Goal: Task Accomplishment & Management: Use online tool/utility

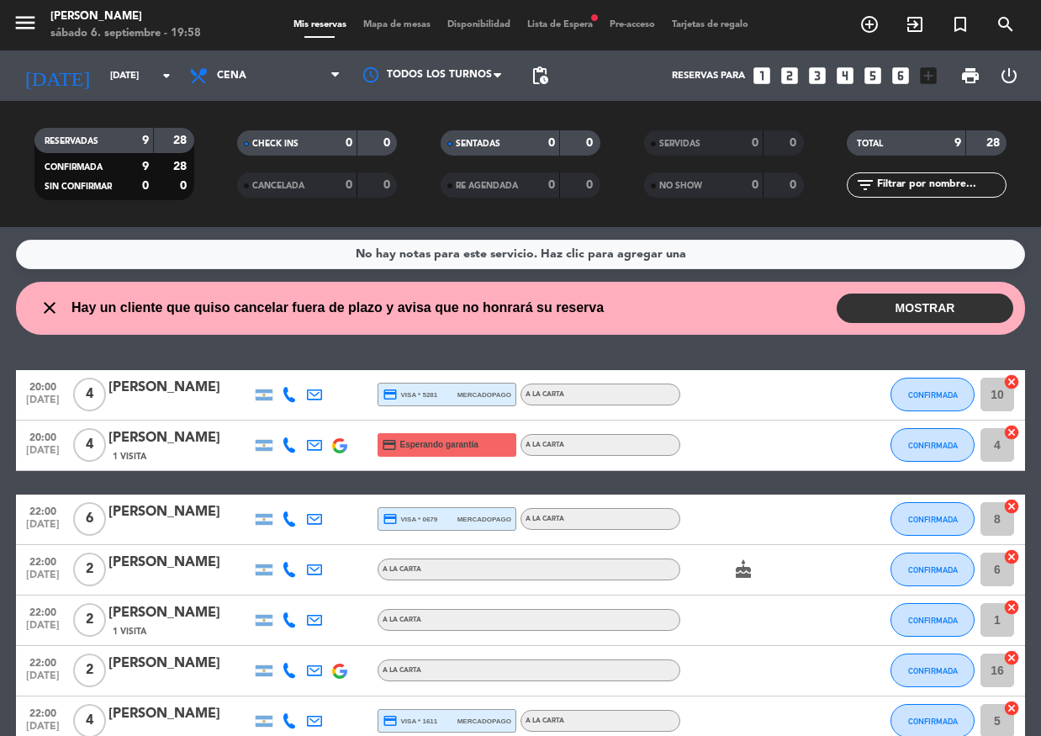
click at [932, 300] on button "MOSTRAR" at bounding box center [925, 307] width 177 height 29
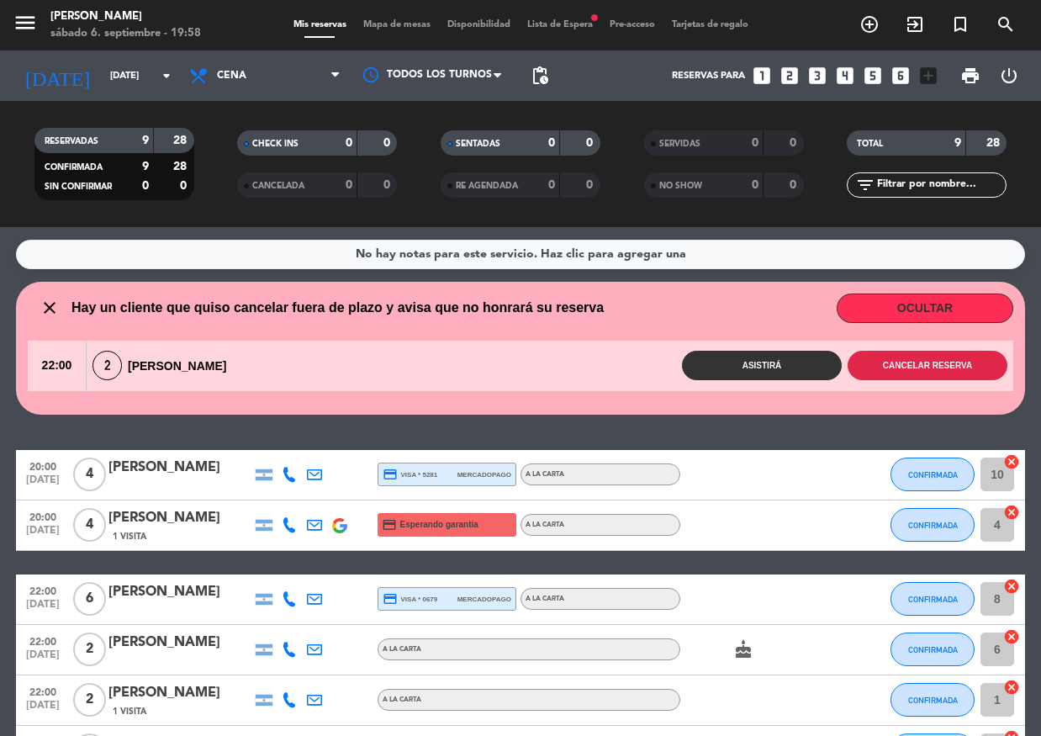
click at [897, 371] on button "Cancelar reserva" at bounding box center [927, 365] width 160 height 29
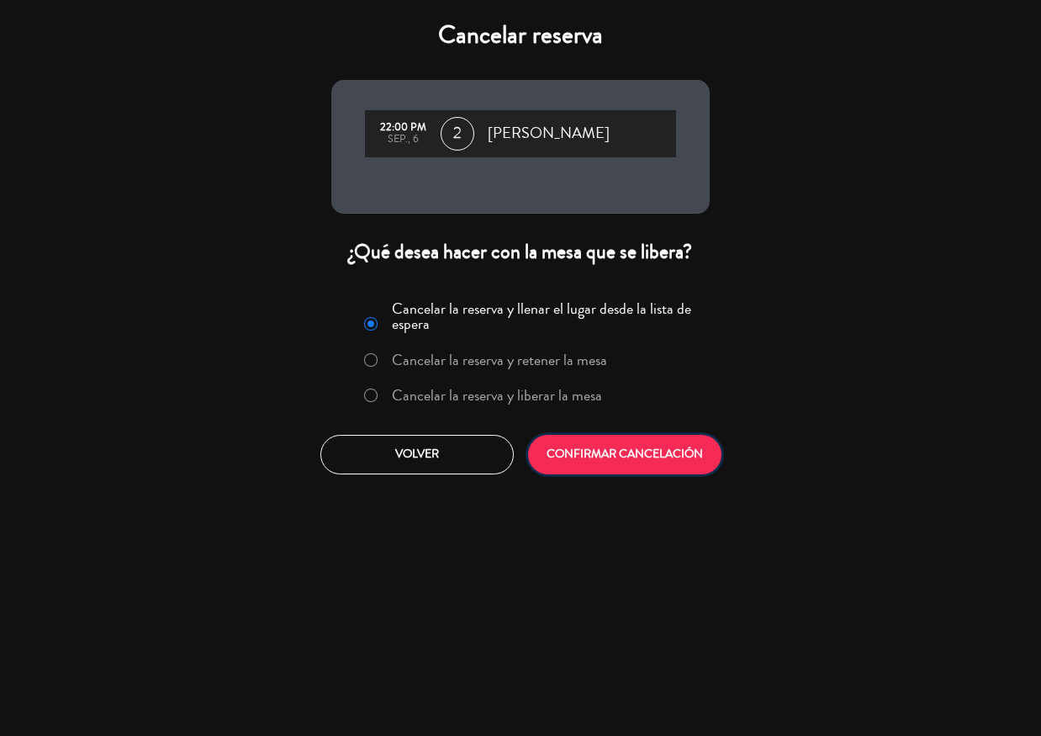
click at [621, 448] on button "CONFIRMAR CANCELACIÓN" at bounding box center [624, 455] width 193 height 40
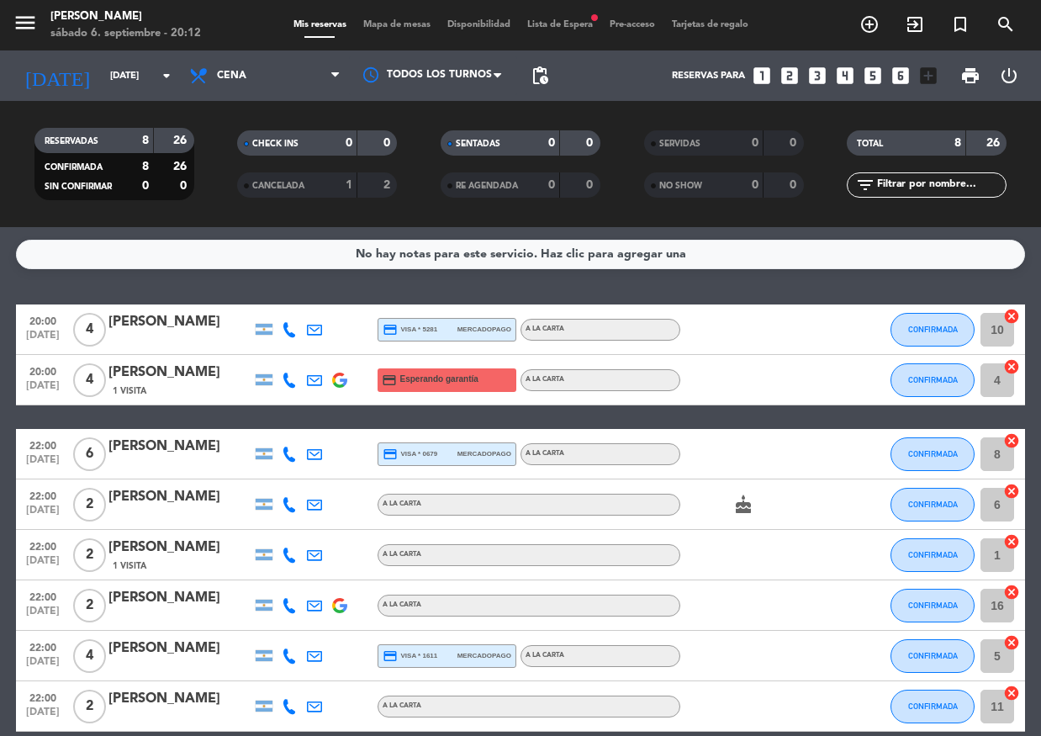
scroll to position [80, 0]
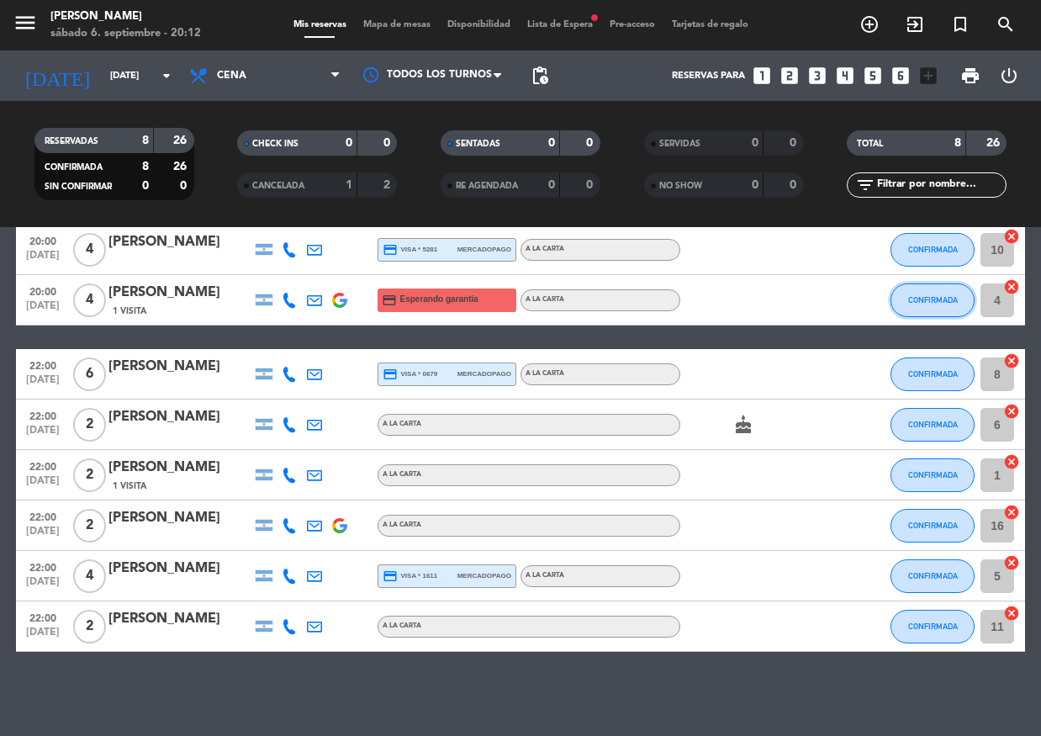
click at [927, 309] on button "CONFIRMADA" at bounding box center [932, 300] width 84 height 34
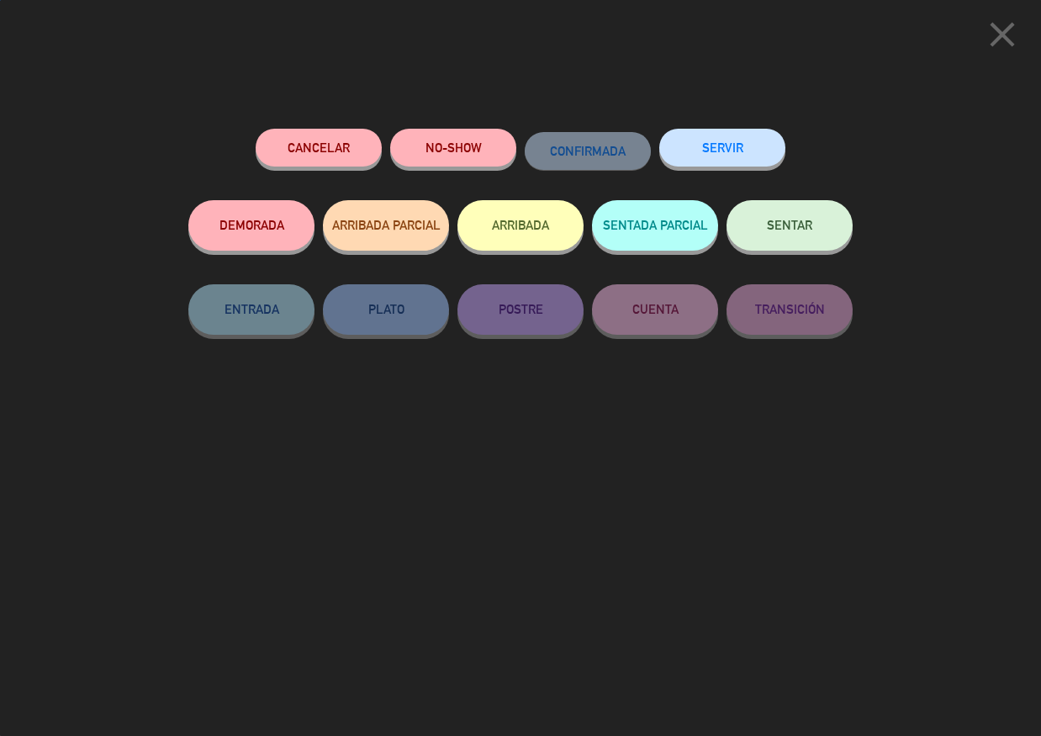
drag, startPoint x: 803, startPoint y: 236, endPoint x: 811, endPoint y: 239, distance: 8.8
click at [799, 231] on button "SENTAR" at bounding box center [789, 225] width 126 height 50
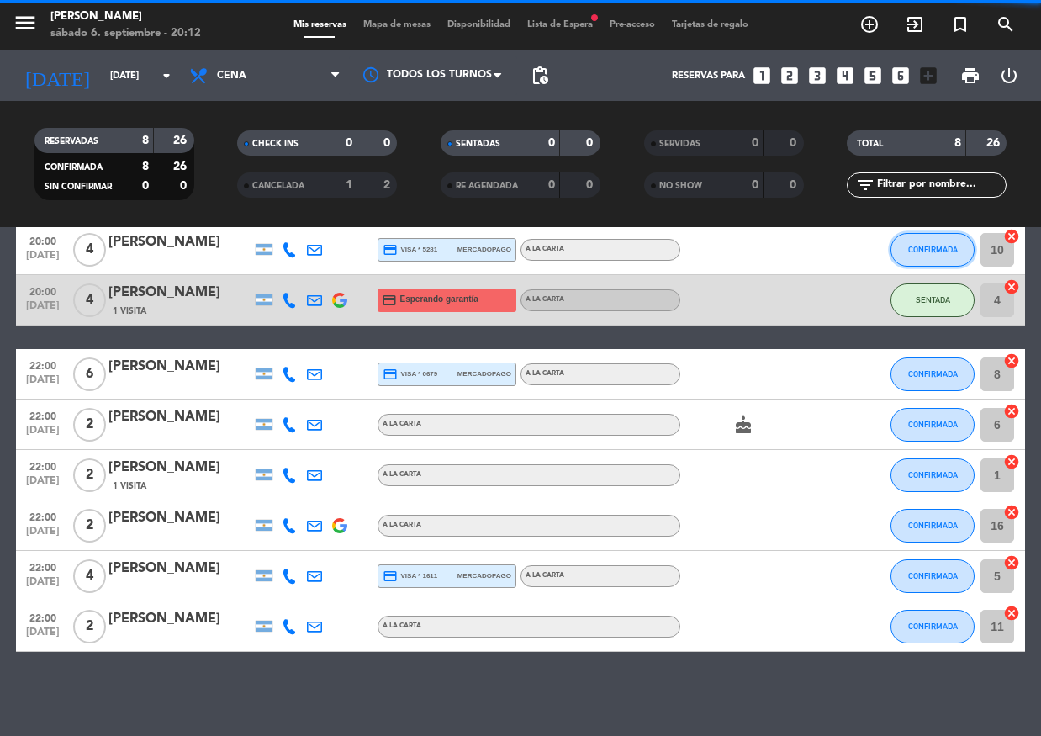
click at [917, 248] on span "CONFIRMADA" at bounding box center [933, 249] width 50 height 9
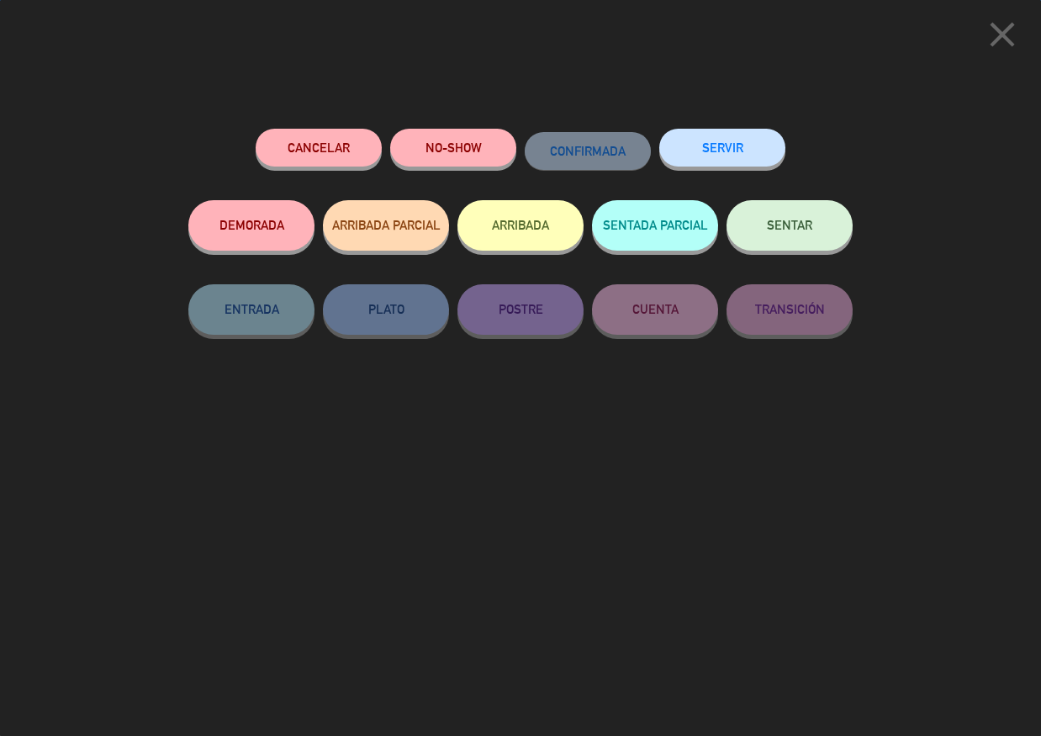
click at [809, 217] on button "SENTAR" at bounding box center [789, 225] width 126 height 50
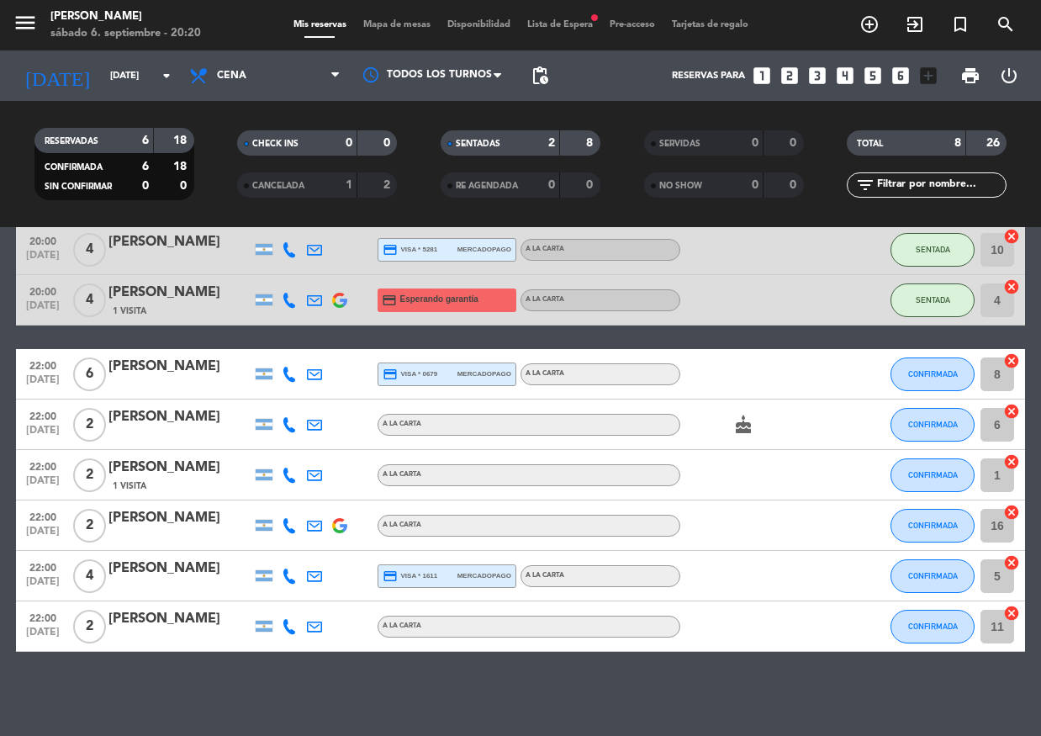
scroll to position [0, 0]
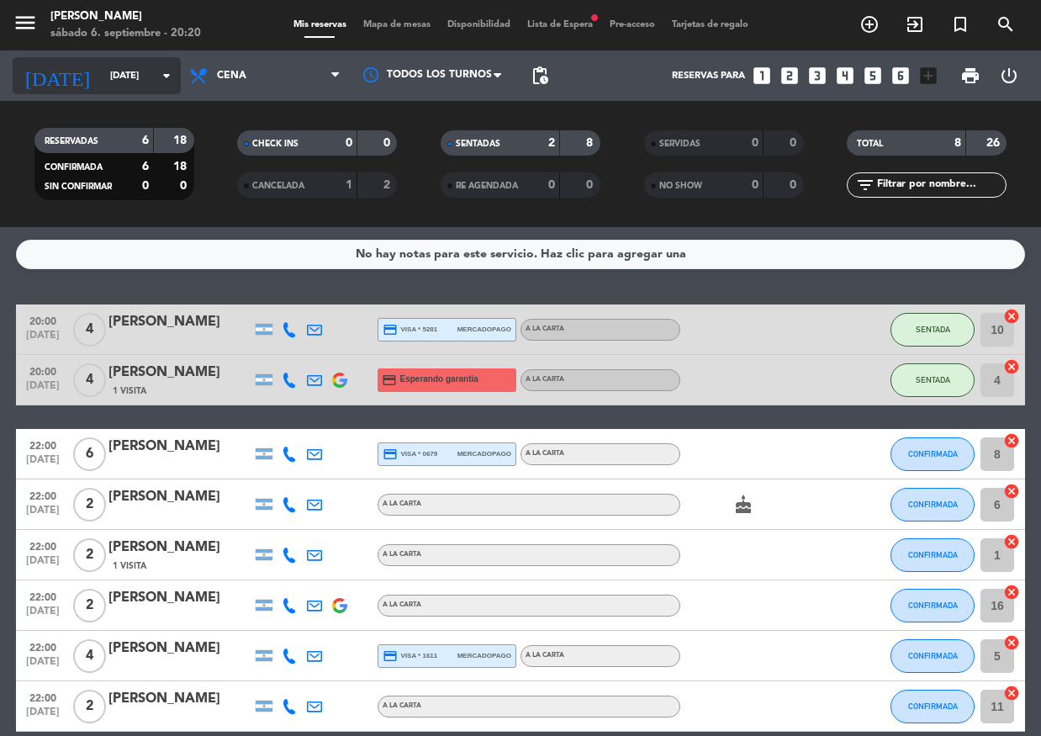
click at [130, 78] on input "[DATE]" at bounding box center [166, 76] width 129 height 28
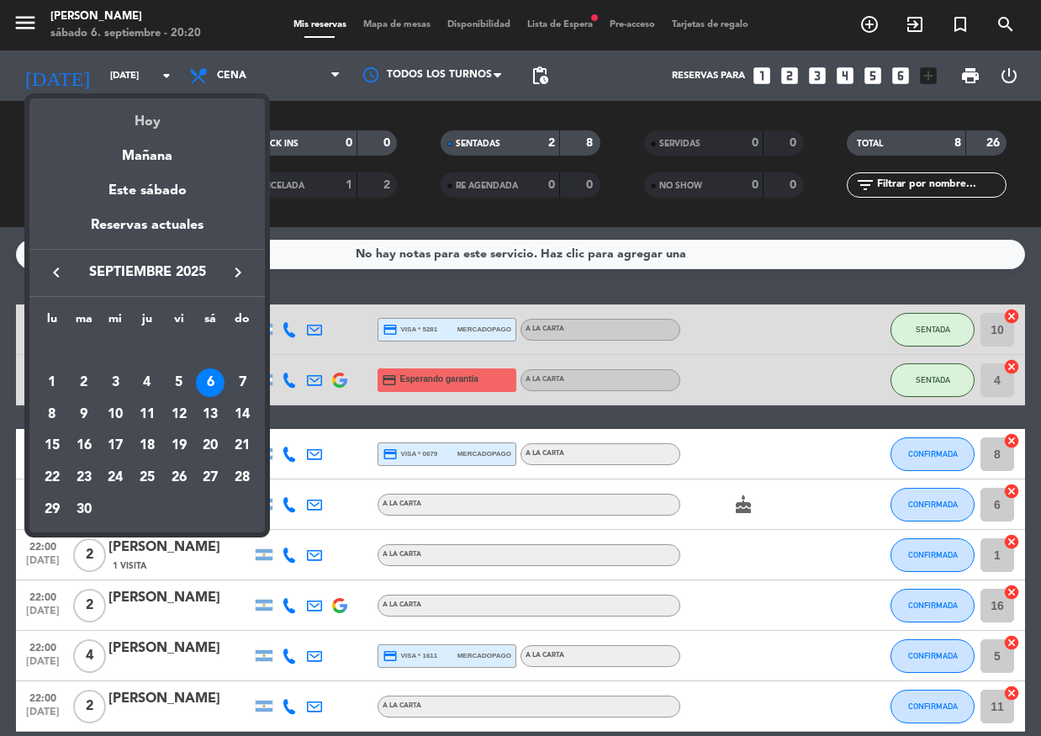
click at [156, 115] on div "Hoy" at bounding box center [146, 115] width 235 height 34
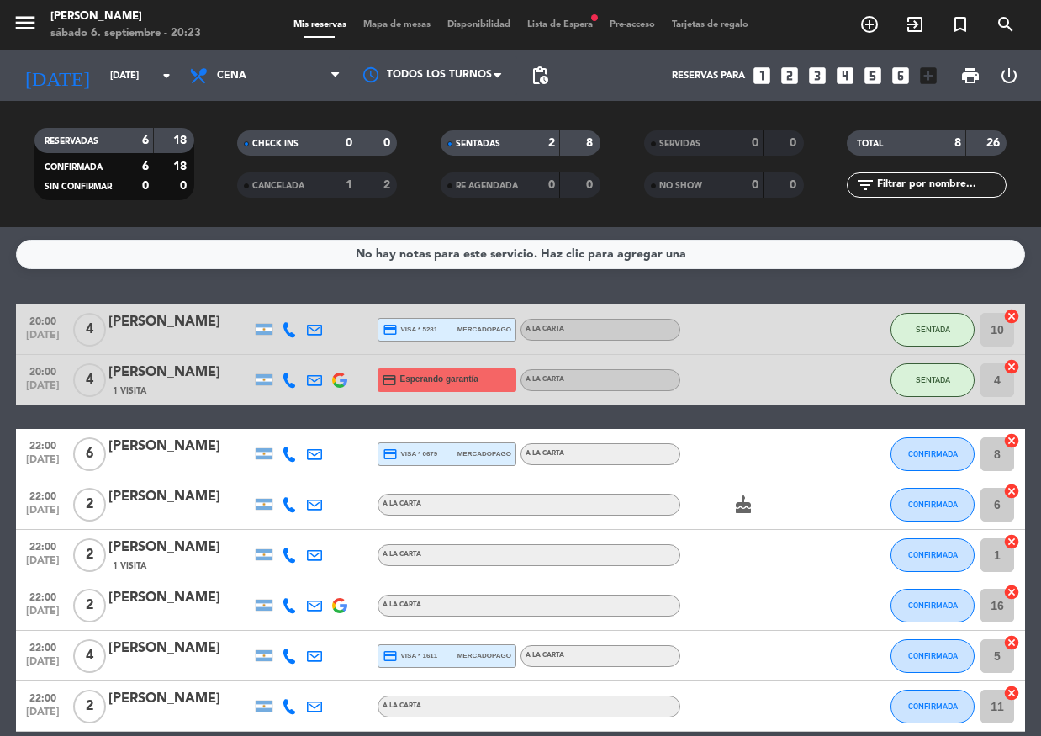
click at [1040, 606] on bookings-row "20:00 [DATE] 4 [PERSON_NAME] credit_card visa * 5281 mercadopago A LA CARTA SEN…" at bounding box center [520, 517] width 1041 height 427
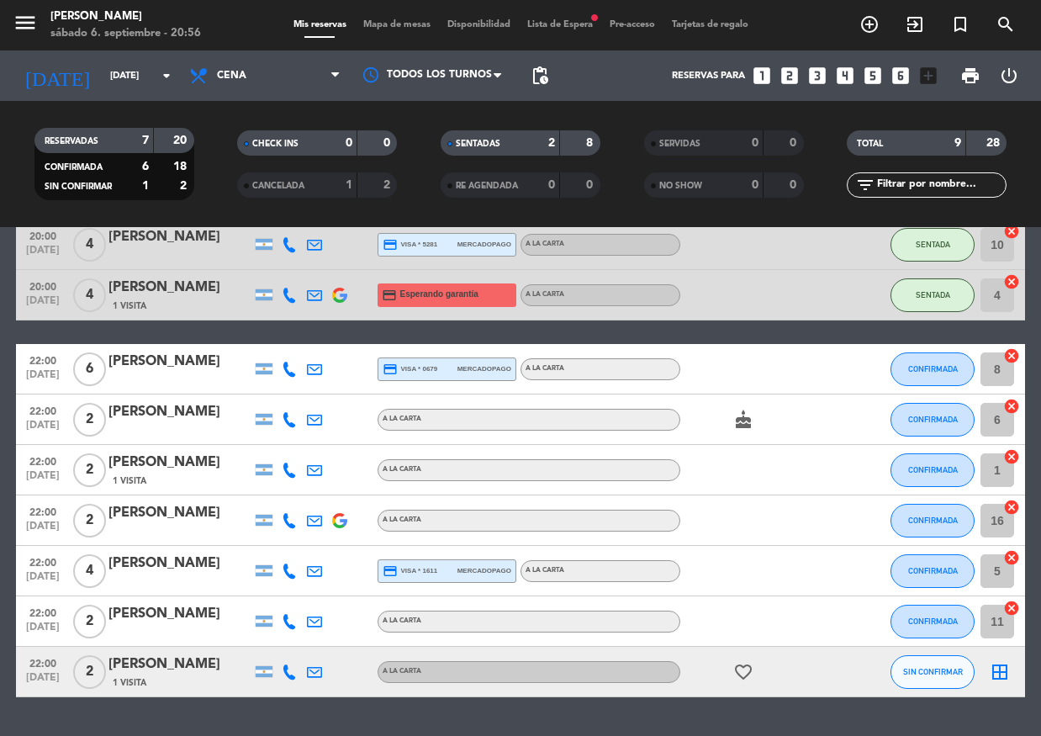
scroll to position [130, 0]
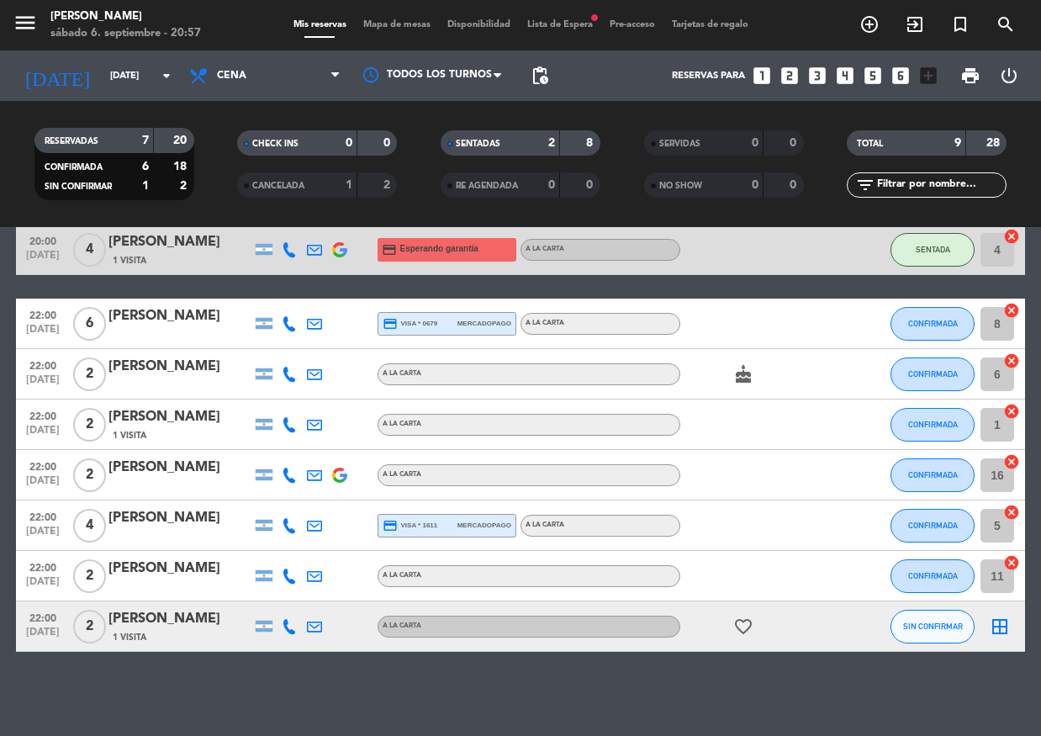
drag, startPoint x: 435, startPoint y: 455, endPoint x: 735, endPoint y: 283, distance: 345.0
click at [735, 283] on div "20:00 [DATE] 4 [PERSON_NAME] credit_card visa * 5281 mercadopago A LA CARTA SEN…" at bounding box center [520, 413] width 1009 height 478
click at [928, 620] on button "SIN CONFIRMAR" at bounding box center [932, 627] width 84 height 34
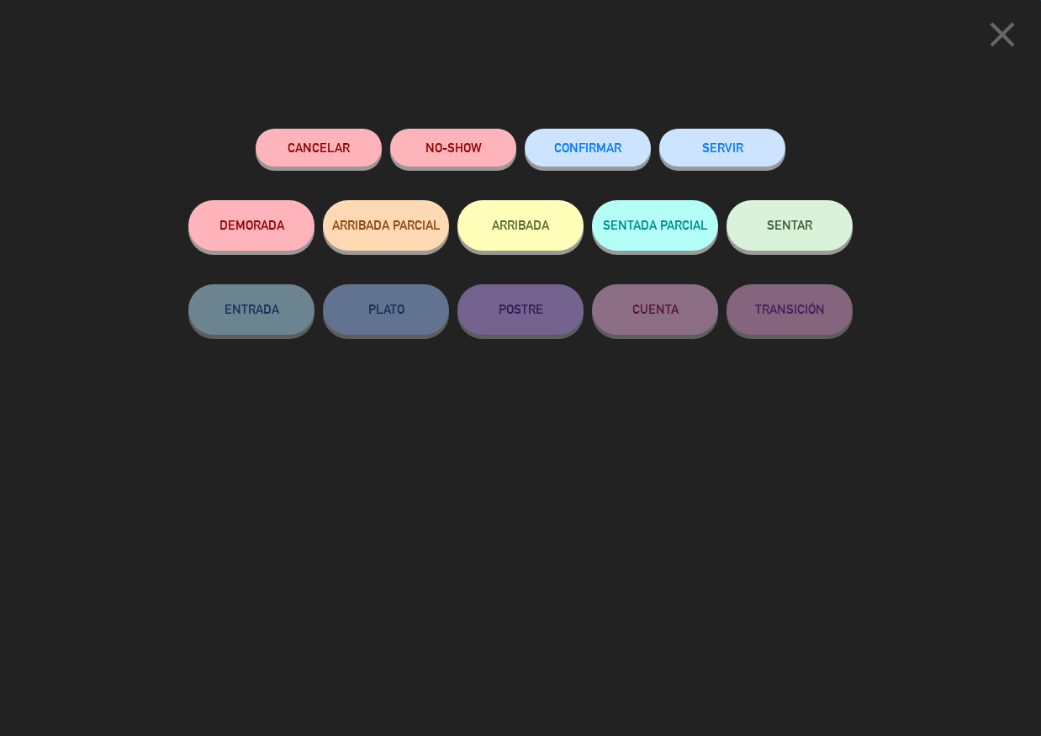
click at [568, 147] on span "CONFIRMAR" at bounding box center [587, 147] width 67 height 14
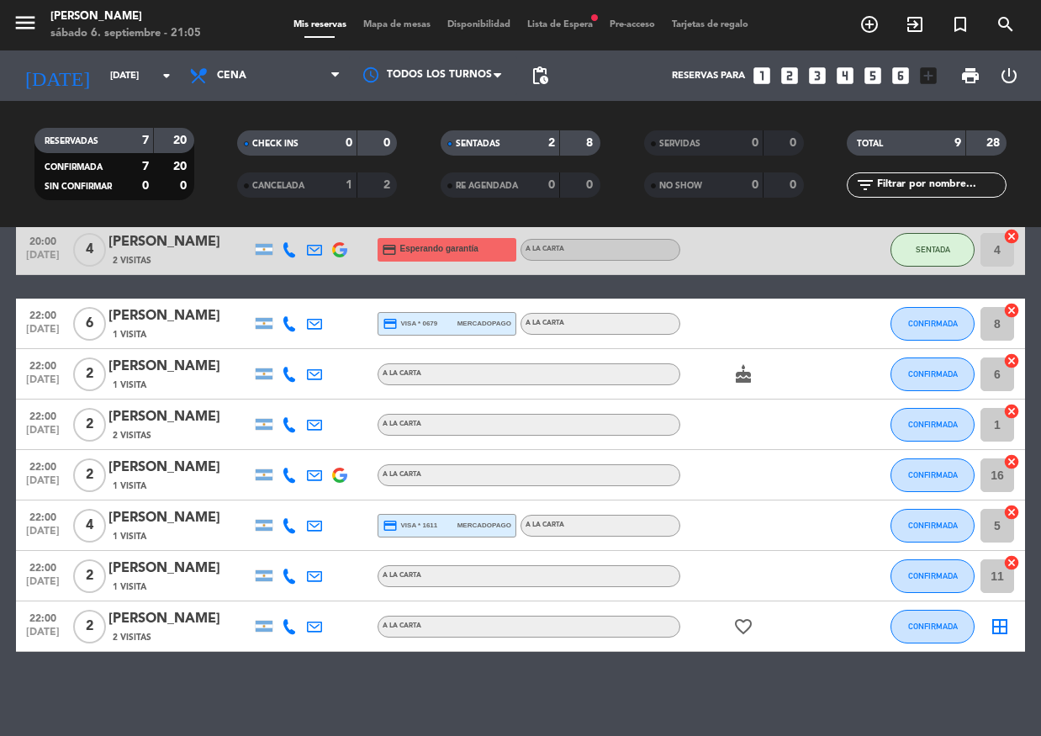
click at [997, 620] on icon "border_all" at bounding box center [1000, 626] width 20 height 20
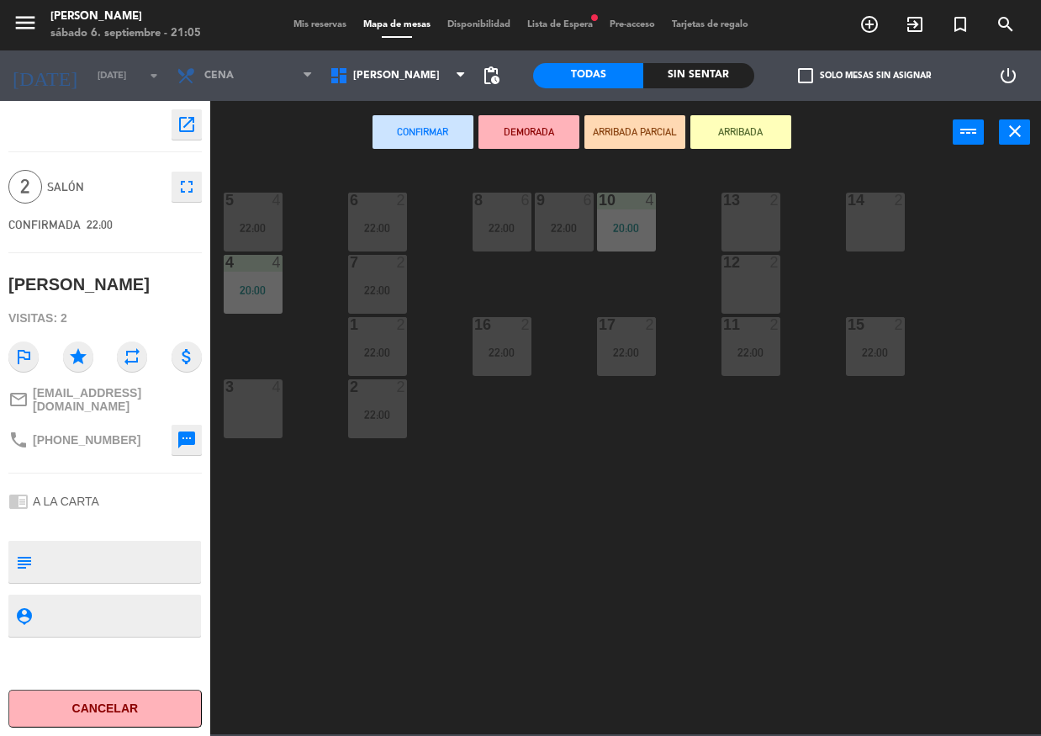
click at [752, 247] on div "13 2" at bounding box center [750, 222] width 59 height 59
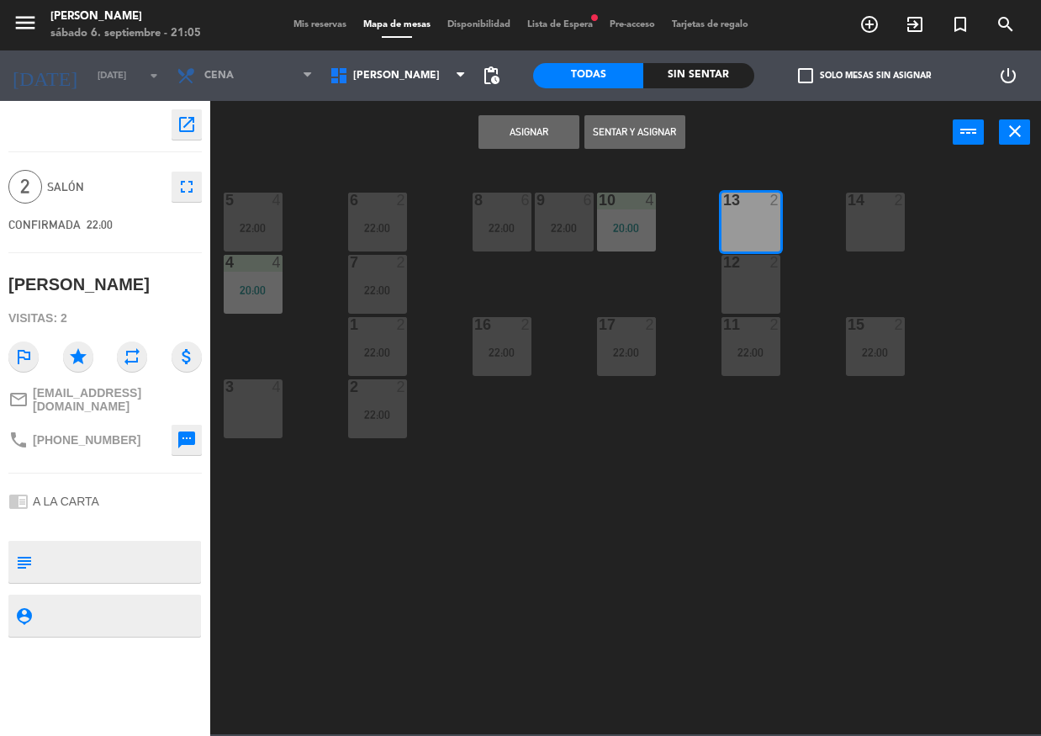
click at [858, 229] on div "14 2" at bounding box center [875, 222] width 59 height 59
click at [552, 121] on button "Asignar" at bounding box center [528, 132] width 101 height 34
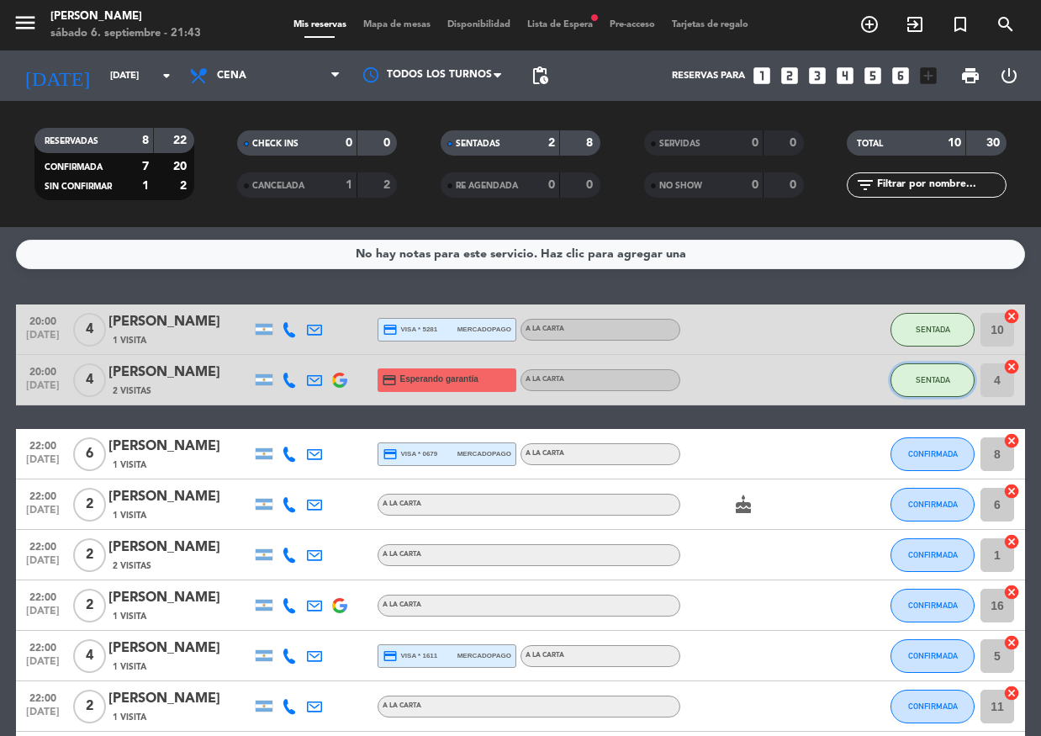
click at [932, 381] on span "SENTADA" at bounding box center [933, 379] width 34 height 9
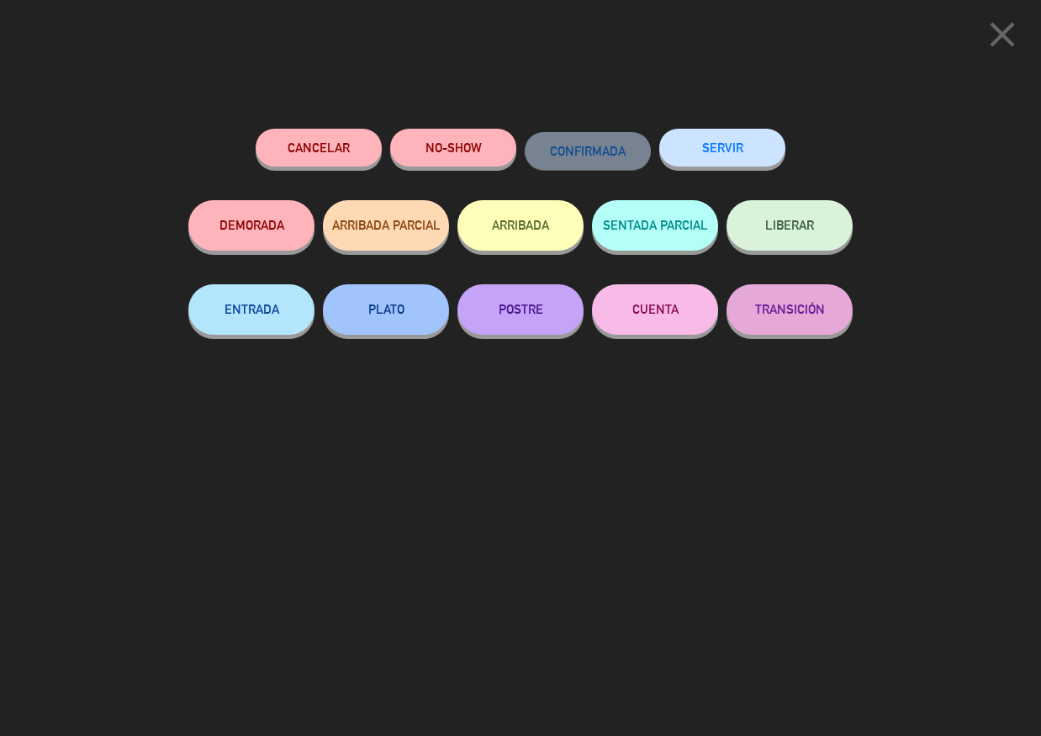
click at [700, 147] on button "SERVIR" at bounding box center [722, 148] width 126 height 38
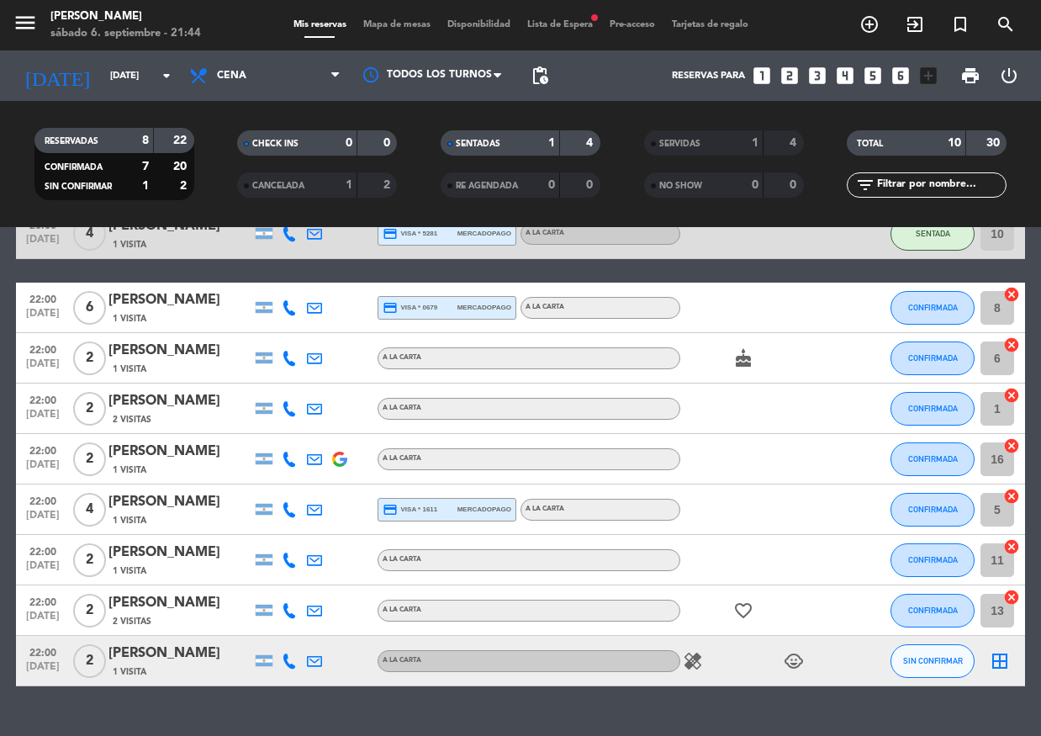
scroll to position [130, 0]
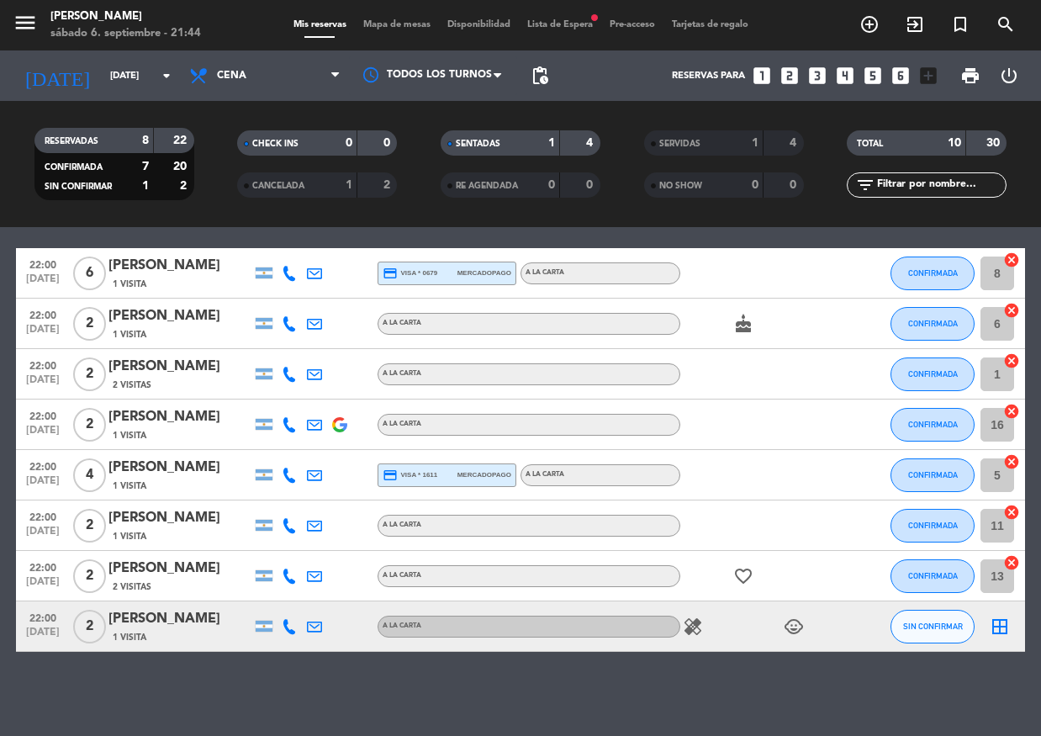
click at [701, 634] on icon "healing" at bounding box center [693, 626] width 20 height 20
click at [693, 667] on div "No hay notas para este servicio. Haz clic para agregar una 20:00 [DATE] 4 [PERS…" at bounding box center [520, 481] width 1041 height 509
click at [998, 625] on icon "border_all" at bounding box center [1000, 626] width 20 height 20
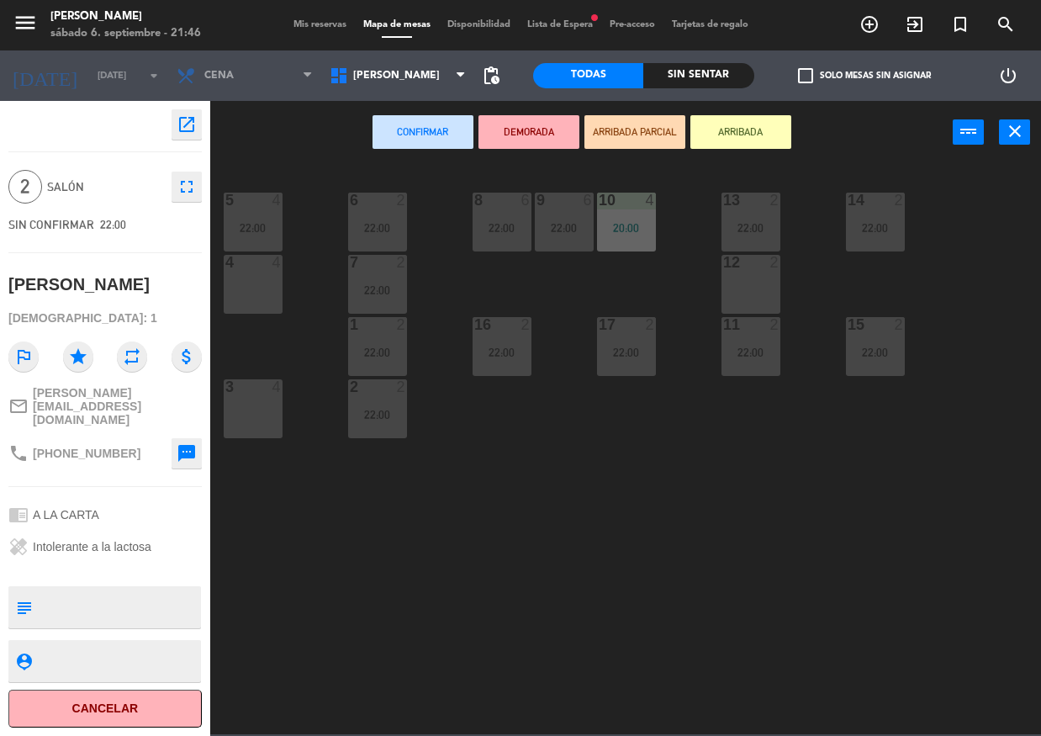
click at [760, 283] on div "12 2" at bounding box center [750, 284] width 59 height 59
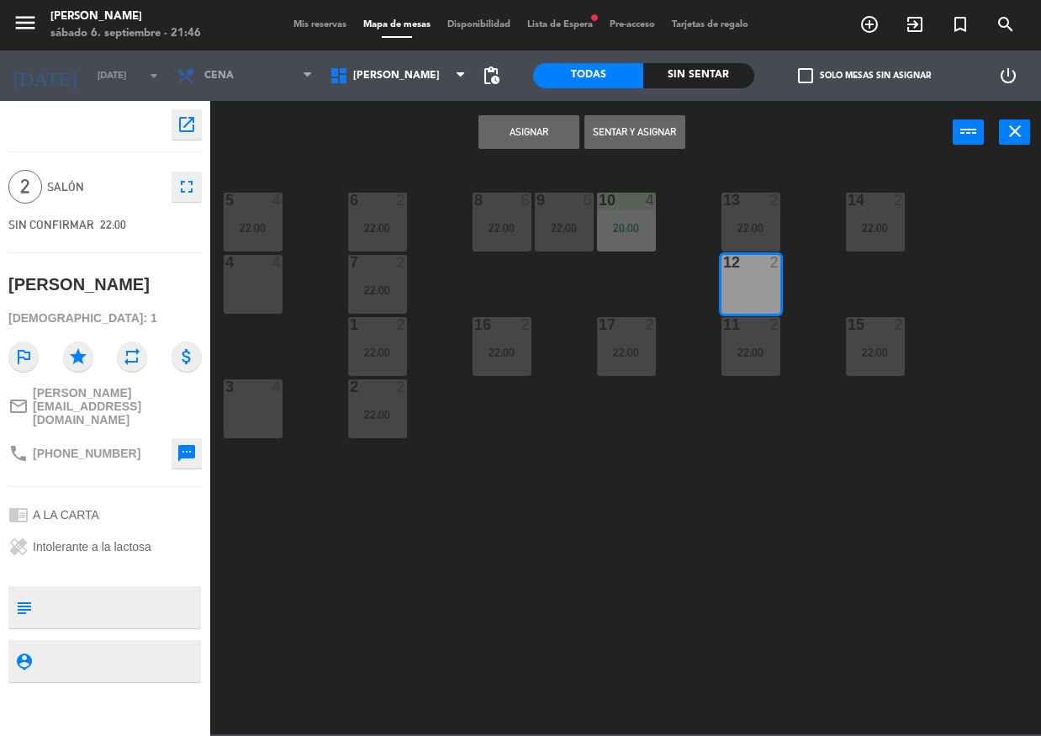
click at [511, 132] on button "Asignar" at bounding box center [528, 132] width 101 height 34
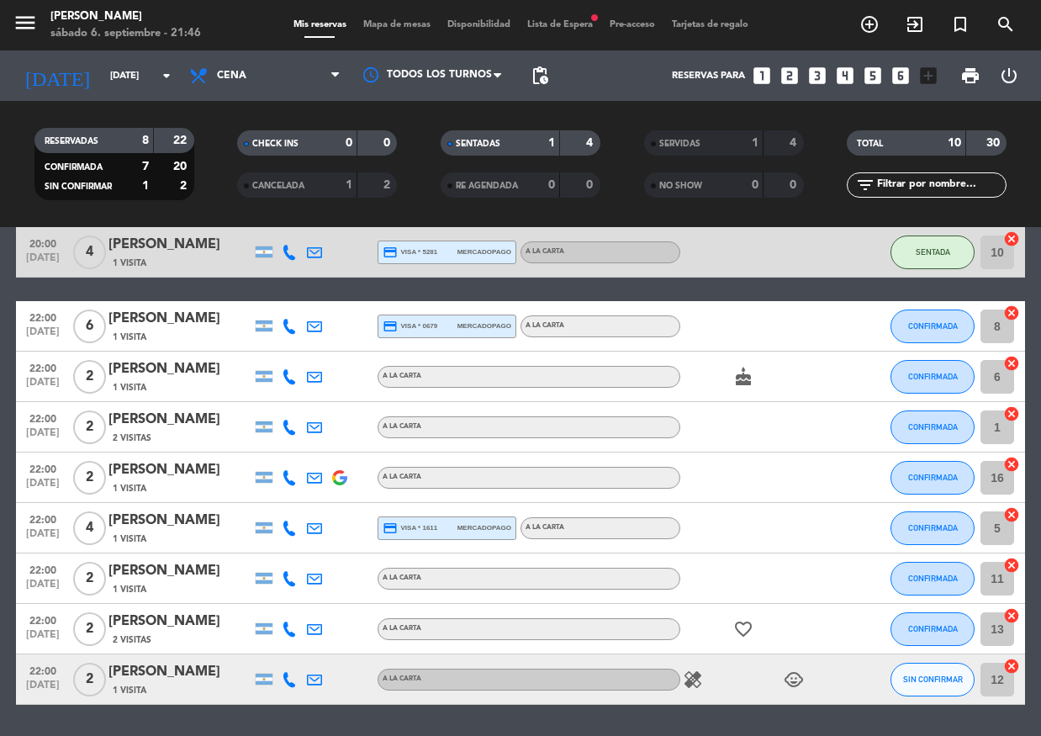
scroll to position [84, 0]
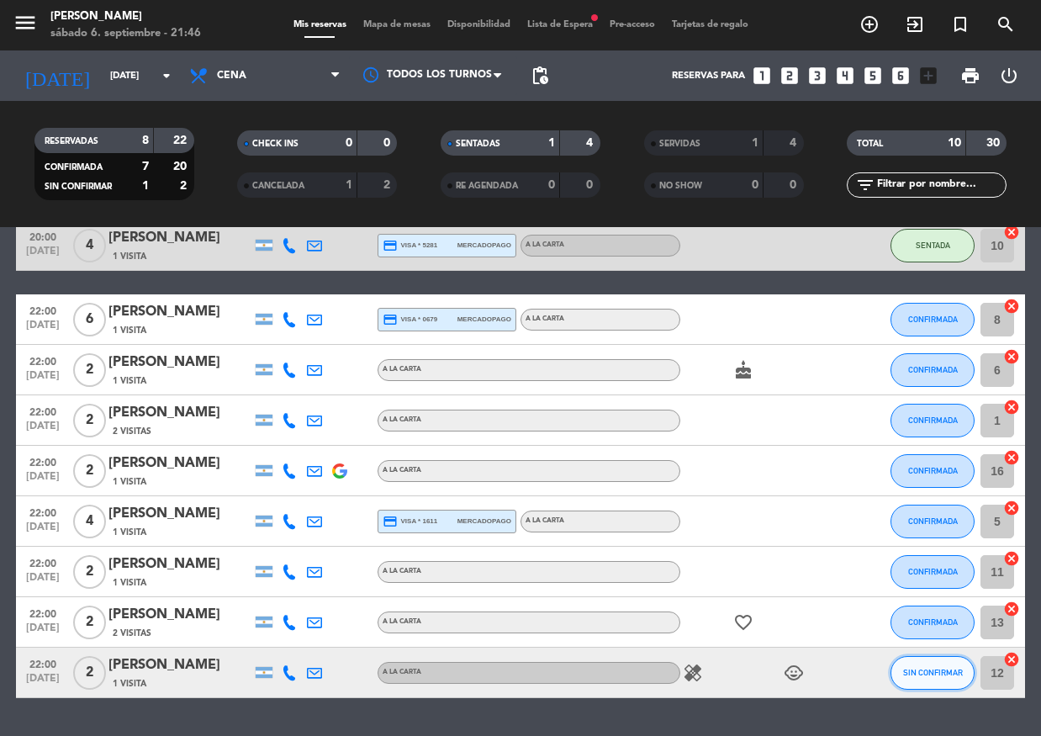
click at [946, 672] on span "SIN CONFIRMAR" at bounding box center [933, 672] width 60 height 9
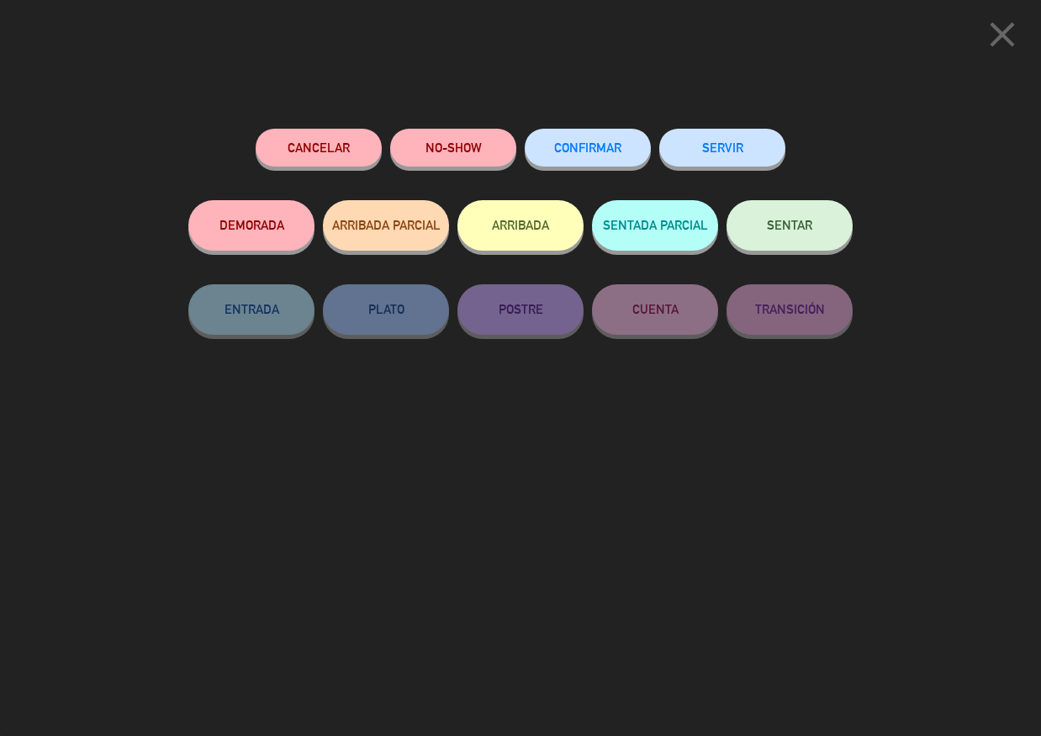
click at [589, 150] on span "CONFIRMAR" at bounding box center [587, 147] width 67 height 14
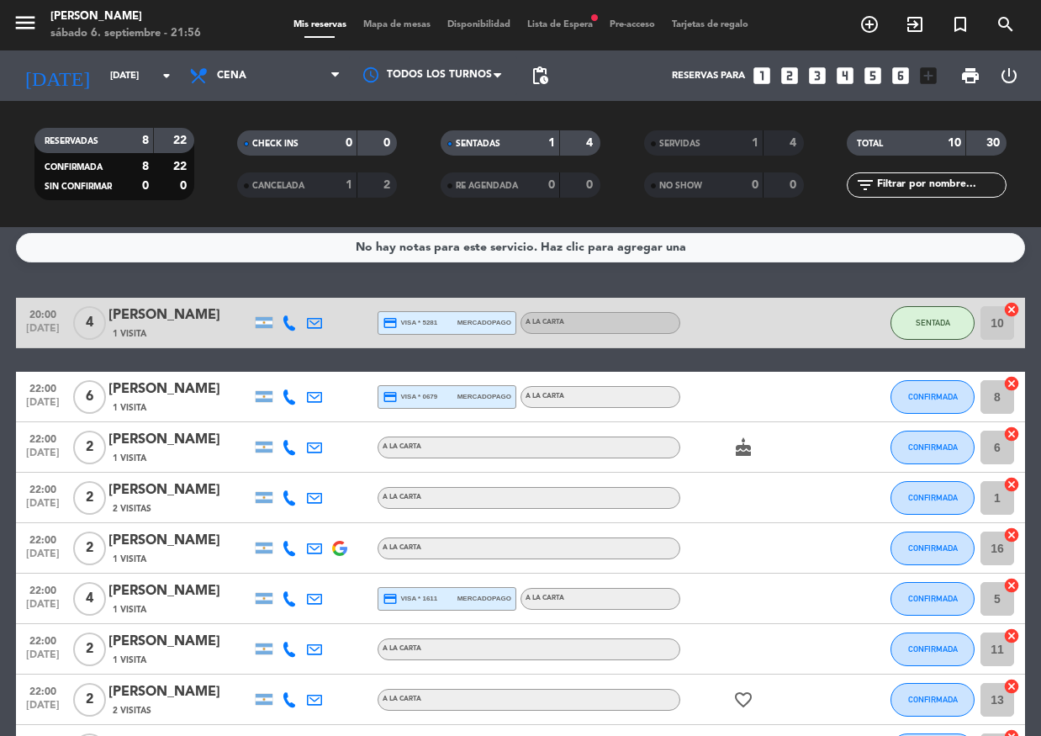
scroll to position [0, 0]
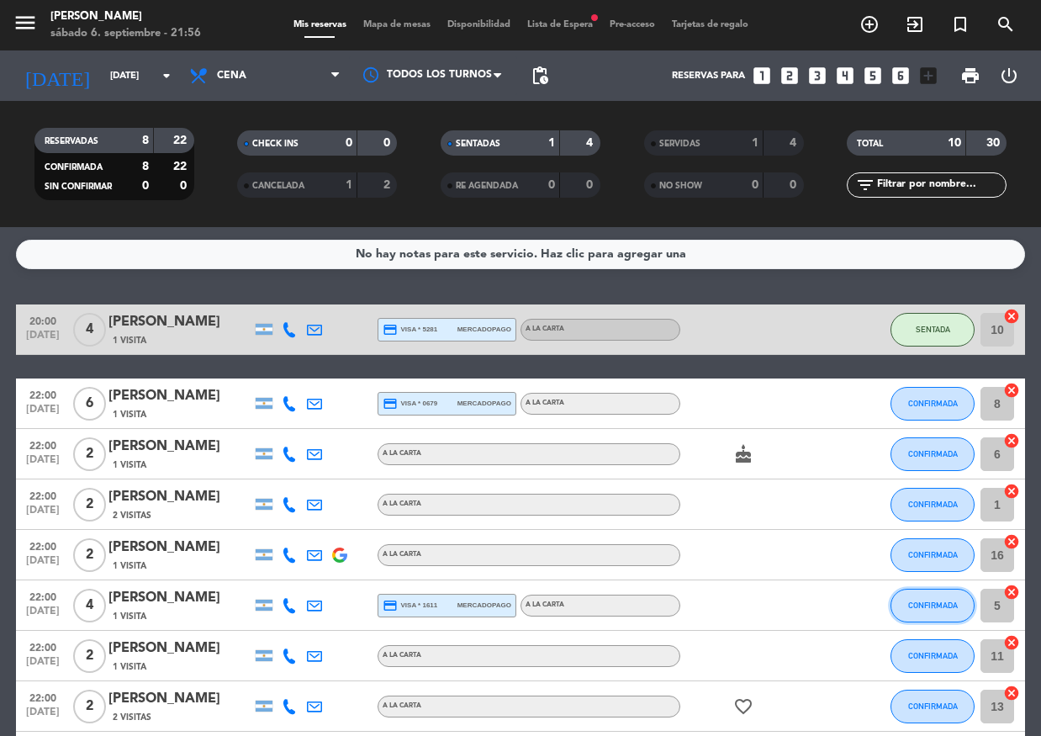
click at [921, 613] on button "CONFIRMADA" at bounding box center [932, 605] width 84 height 34
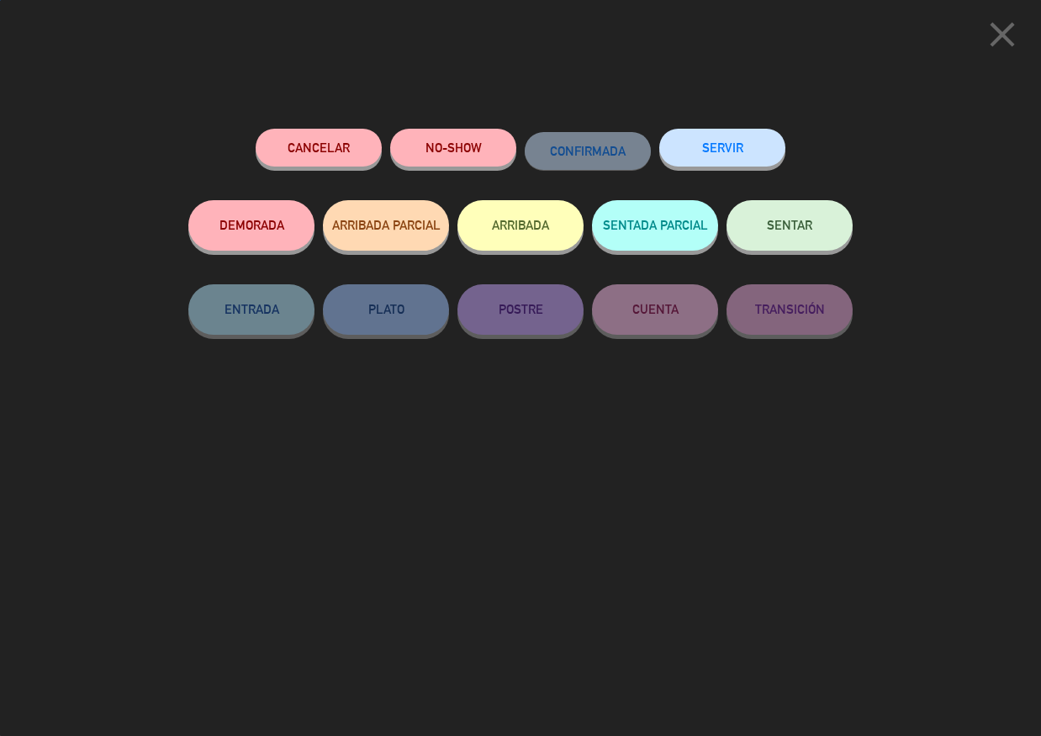
click at [768, 208] on button "SENTAR" at bounding box center [789, 225] width 126 height 50
